Goal: Navigation & Orientation: Find specific page/section

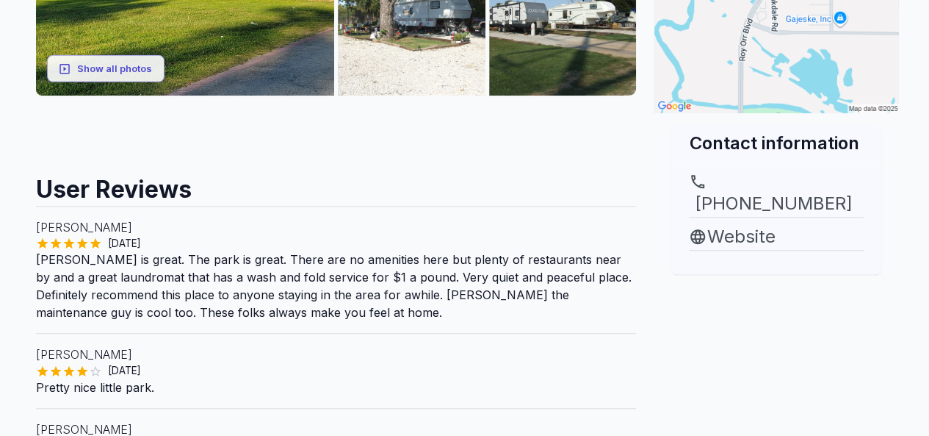
scroll to position [441, 0]
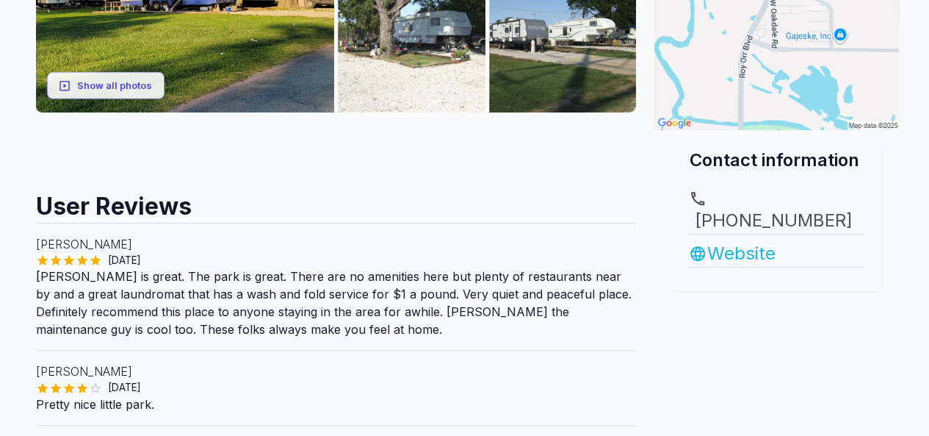
click at [735, 240] on link "Website" at bounding box center [776, 253] width 175 height 26
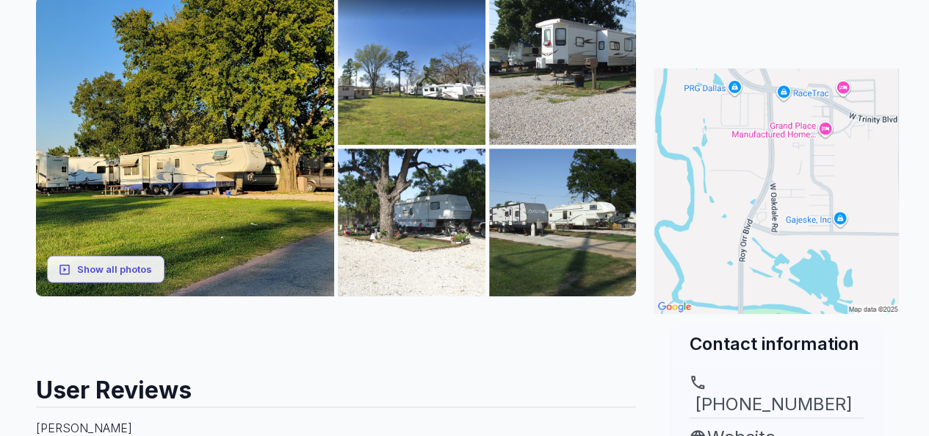
scroll to position [279, 0]
